Goal: Information Seeking & Learning: Understand process/instructions

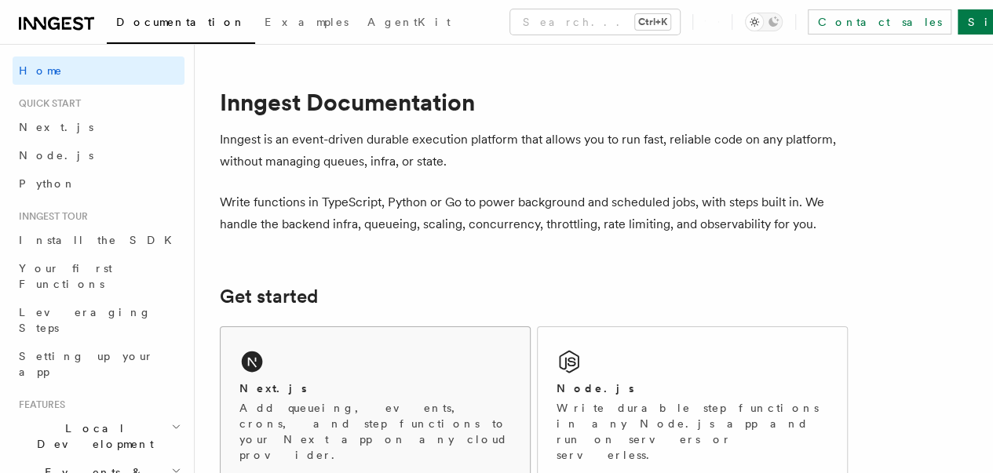
click at [375, 390] on div "Next.js Add queueing, events, crons, and step functions to your Next app on any…" at bounding box center [374, 404] width 309 height 155
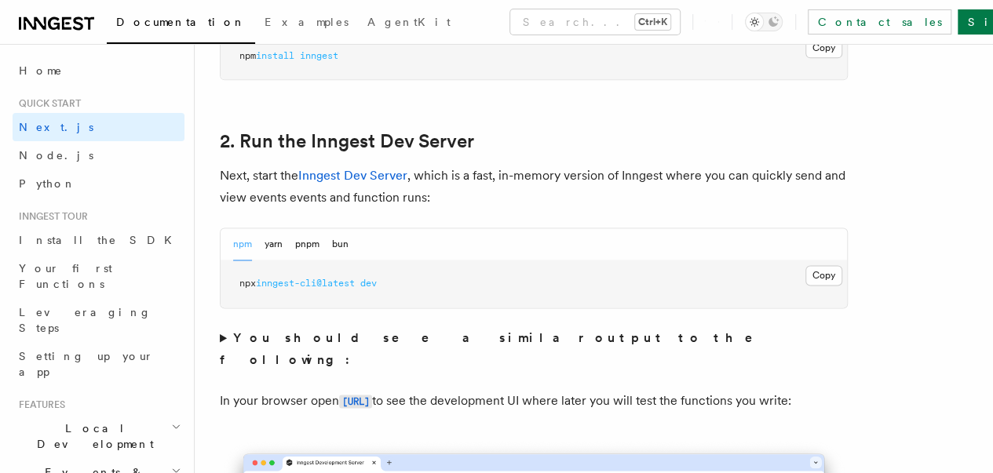
scroll to position [1069, 0]
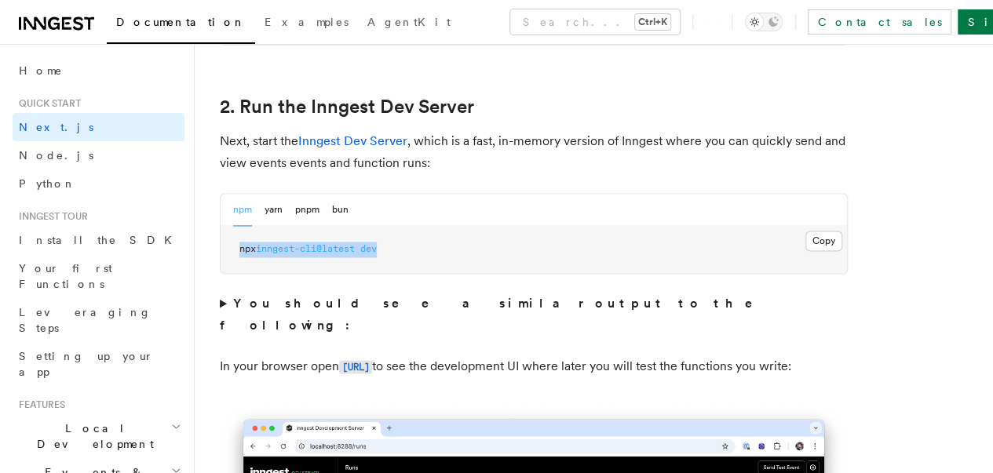
drag, startPoint x: 391, startPoint y: 275, endPoint x: 199, endPoint y: 272, distance: 191.5
click at [805, 251] on button "Copy Copied" at bounding box center [823, 241] width 37 height 20
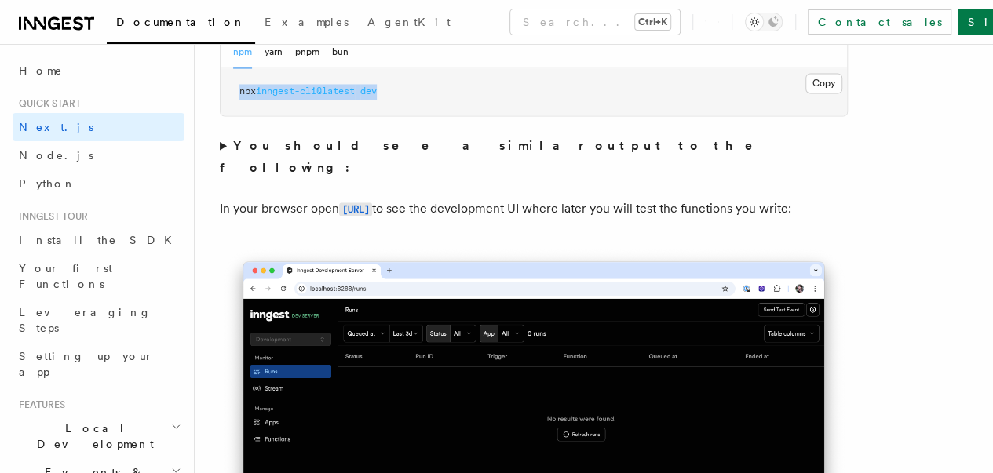
scroll to position [1227, 0]
drag, startPoint x: 339, startPoint y: 205, endPoint x: 463, endPoint y: 205, distance: 124.0
click at [463, 205] on p "In your browser open http://localhost:8288 to see the development UI where late…" at bounding box center [534, 208] width 628 height 23
copy p "http://localhost:8288"
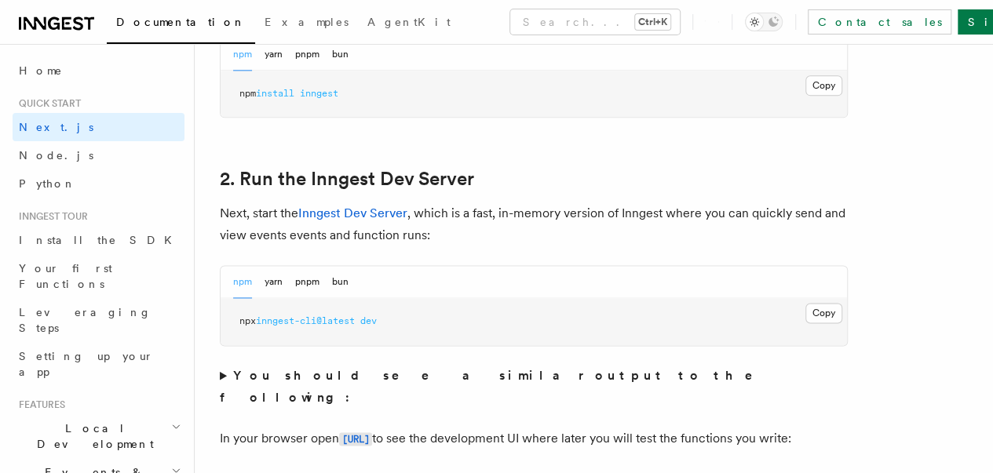
click at [494, 246] on p "Next, start the Inngest Dev Server , which is a fast, in-memory version of Inng…" at bounding box center [534, 224] width 628 height 44
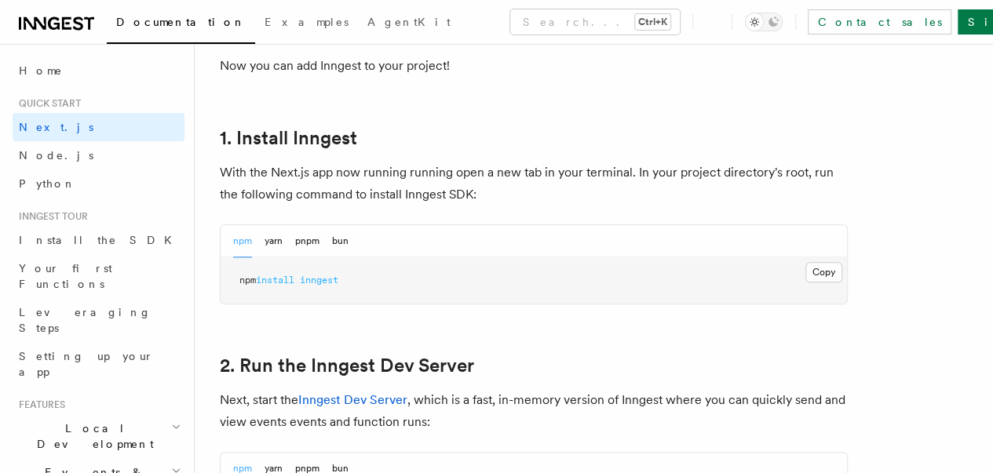
scroll to position [808, 0]
click at [805, 284] on button "Copy Copied" at bounding box center [823, 274] width 37 height 20
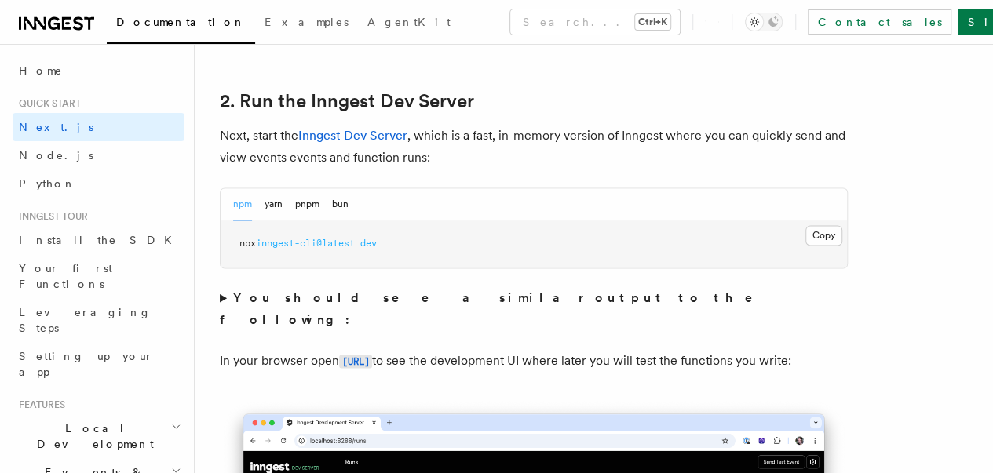
scroll to position [1077, 0]
